Goal: Navigation & Orientation: Find specific page/section

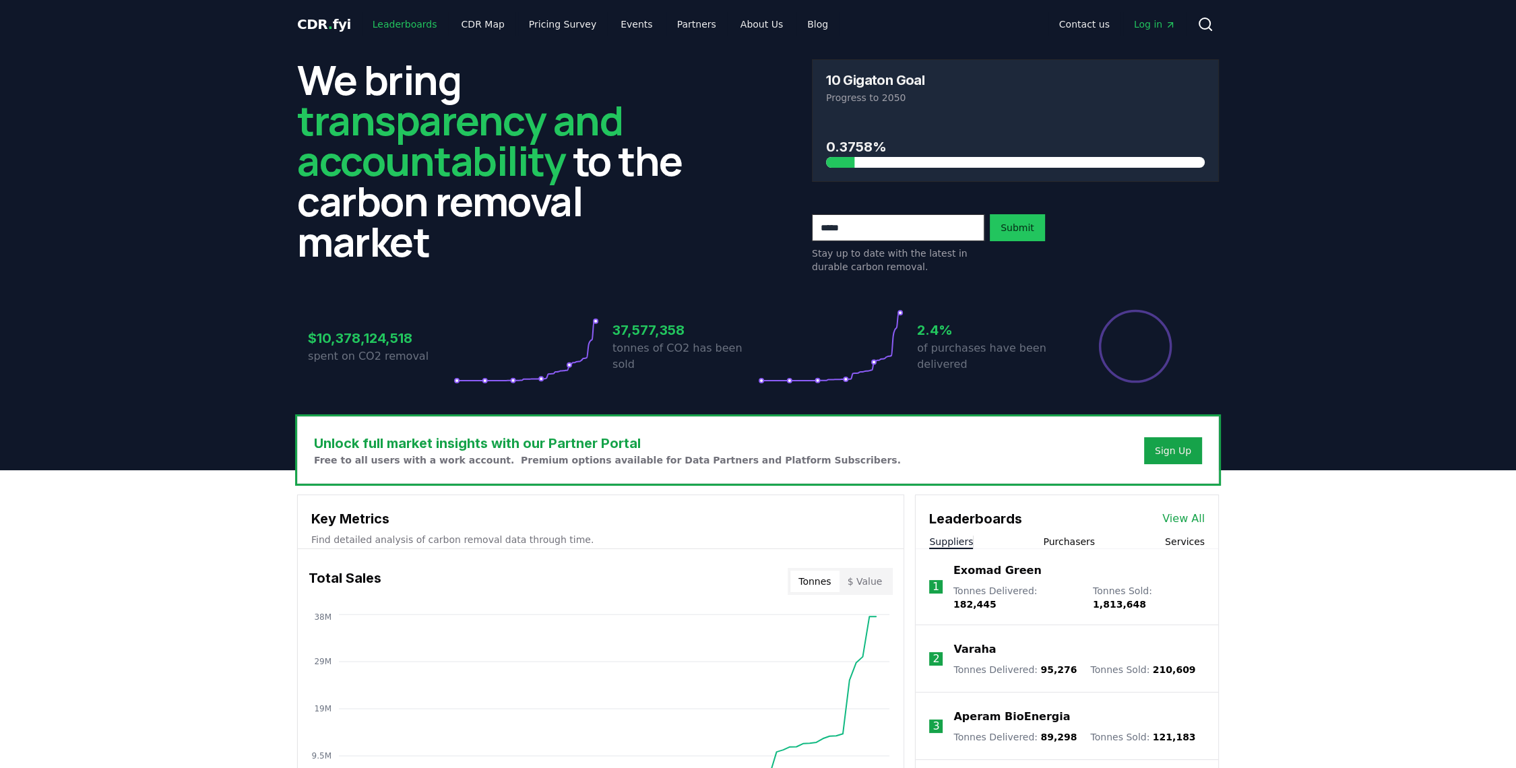
click at [394, 30] on link "Leaderboards" at bounding box center [405, 24] width 86 height 24
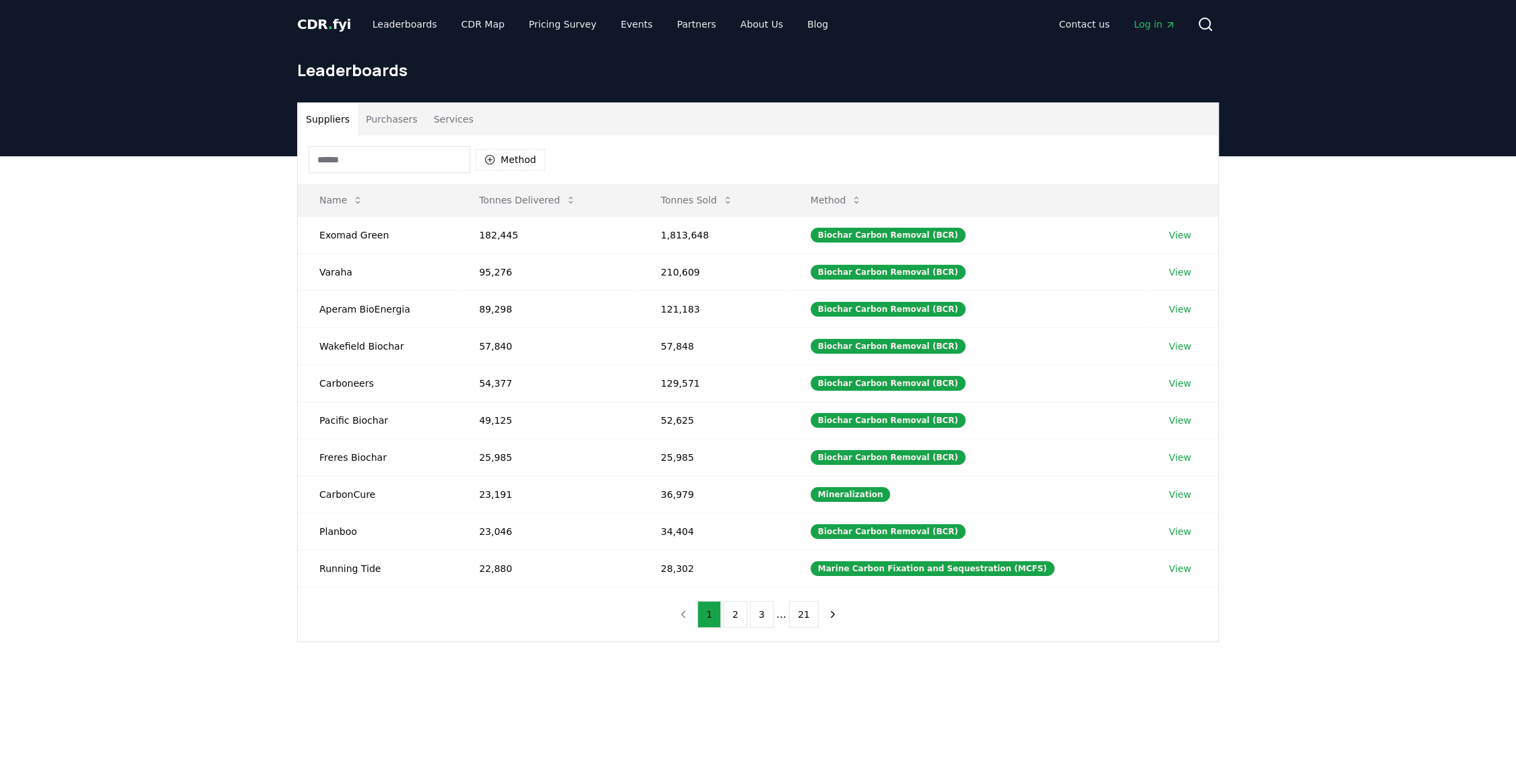
click at [314, 22] on span "CDR . fyi" at bounding box center [324, 24] width 54 height 16
